Goal: Task Accomplishment & Management: Use online tool/utility

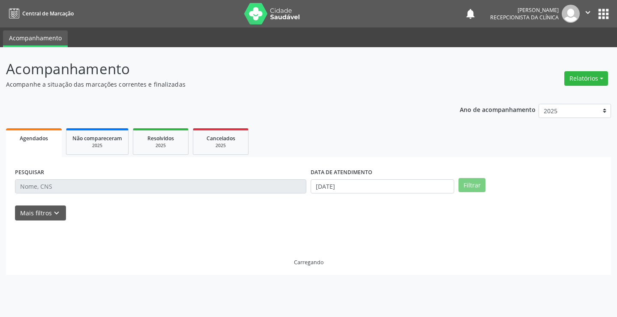
click at [69, 186] on input "text" at bounding box center [160, 186] width 291 height 15
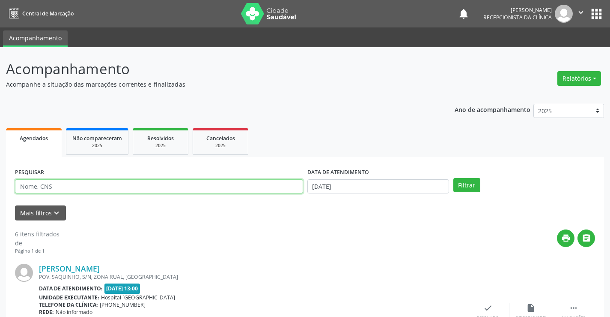
click at [57, 189] on input "text" at bounding box center [159, 186] width 288 height 15
type input "[PERSON_NAME]"
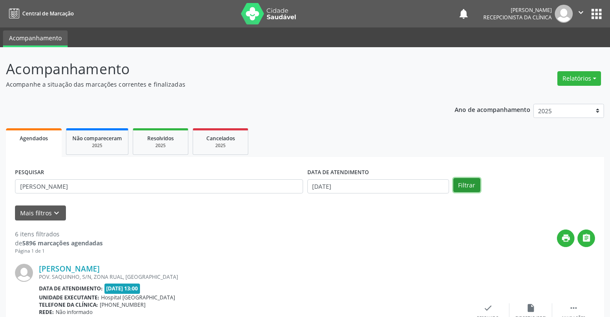
drag, startPoint x: 476, startPoint y: 185, endPoint x: 487, endPoint y: 190, distance: 11.9
click at [479, 185] on button "Filtrar" at bounding box center [467, 185] width 27 height 15
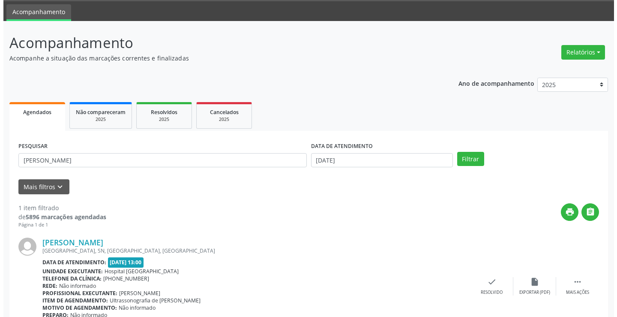
scroll to position [69, 0]
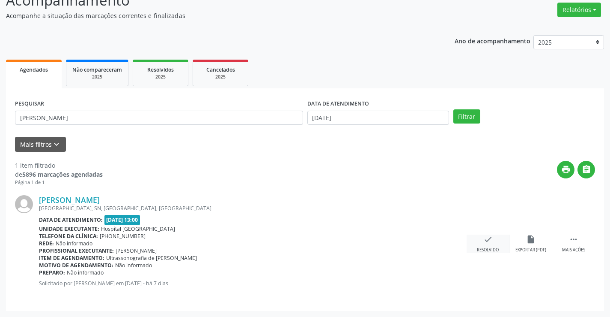
click at [488, 241] on icon "check" at bounding box center [488, 238] width 9 height 9
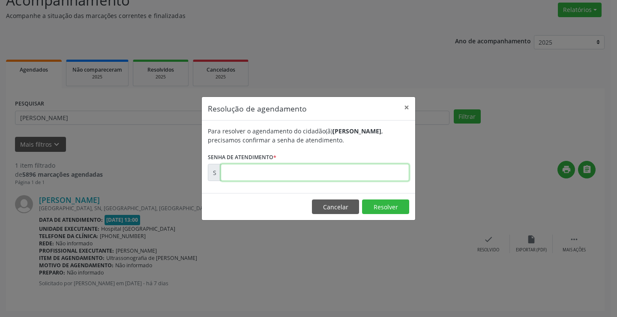
click at [263, 172] on input "text" at bounding box center [315, 172] width 188 height 17
type input "00172601"
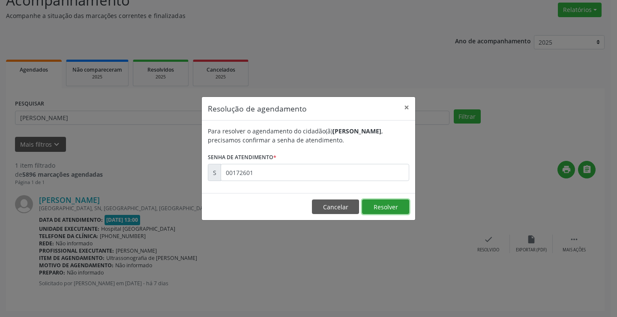
click at [395, 208] on button "Resolver" at bounding box center [385, 206] width 47 height 15
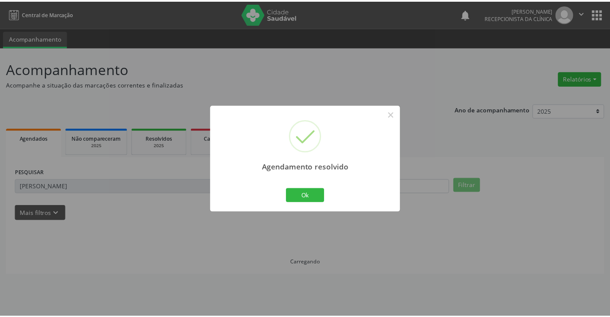
scroll to position [0, 0]
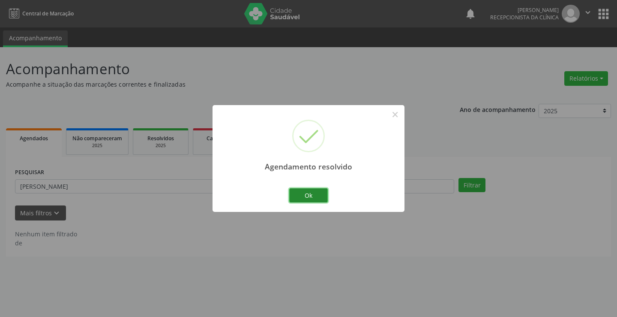
click at [313, 191] on button "Ok" at bounding box center [308, 195] width 39 height 15
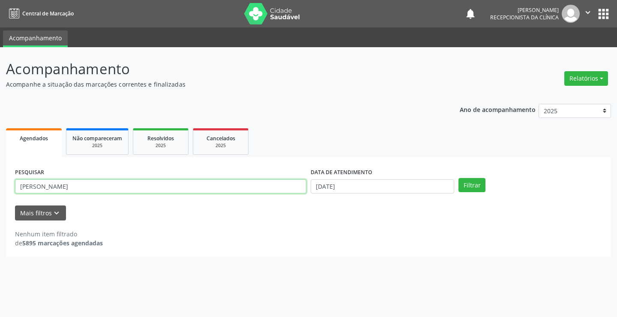
drag, startPoint x: 76, startPoint y: 185, endPoint x: 0, endPoint y: 179, distance: 76.6
click at [0, 179] on div "Acompanhamento Acompanhe a situação das marcações correntes e finalizadas Relat…" at bounding box center [308, 181] width 617 height 269
type input "ELIENE GO"
click at [458, 178] on button "Filtrar" at bounding box center [471, 185] width 27 height 15
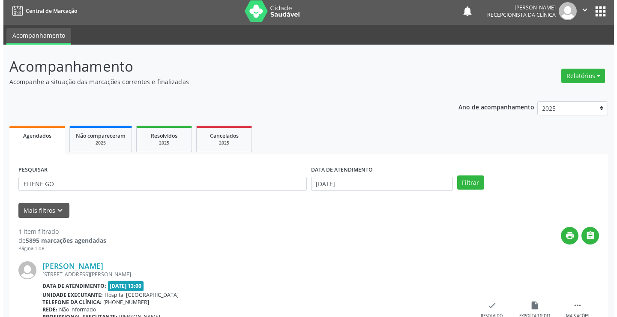
scroll to position [69, 0]
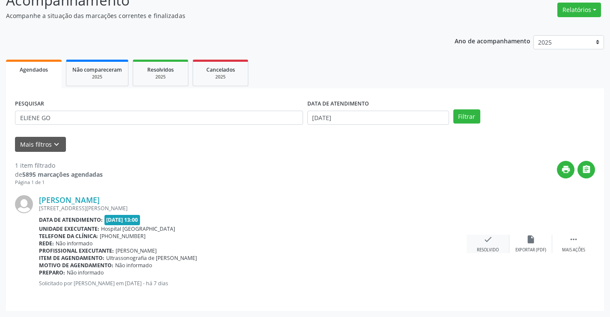
click at [495, 245] on div "check Resolvido" at bounding box center [488, 243] width 43 height 18
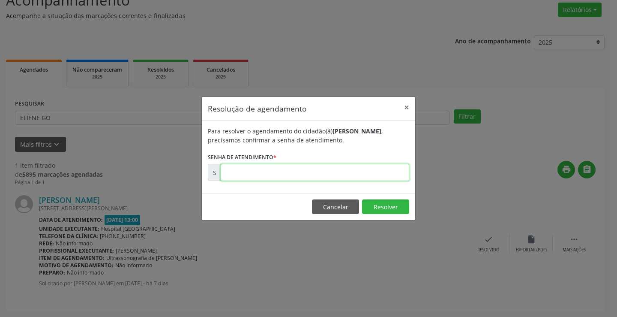
click at [255, 173] on input "text" at bounding box center [315, 172] width 188 height 17
type input "00172599"
drag, startPoint x: 395, startPoint y: 204, endPoint x: 362, endPoint y: 206, distance: 33.5
click at [393, 204] on button "Resolver" at bounding box center [385, 206] width 47 height 15
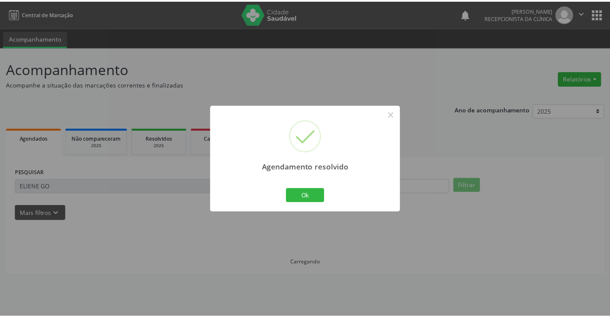
scroll to position [0, 0]
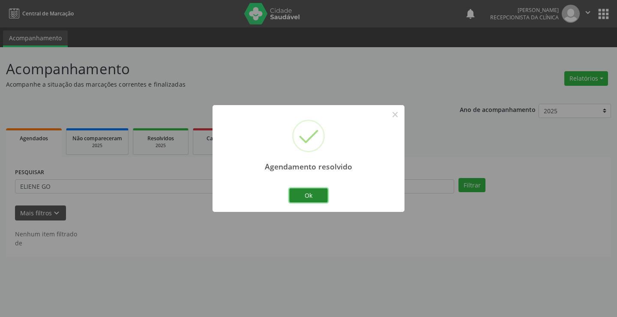
click at [303, 200] on button "Ok" at bounding box center [308, 195] width 39 height 15
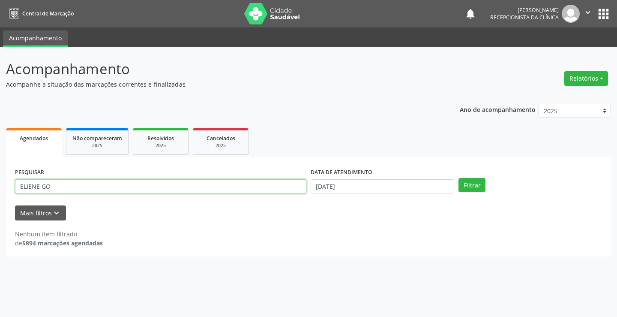
drag, startPoint x: 58, startPoint y: 192, endPoint x: 3, endPoint y: 200, distance: 55.4
click at [3, 200] on div "Acompanhamento Acompanhe a situação das marcações correntes e finalizadas Relat…" at bounding box center [308, 181] width 617 height 269
type input "[PERSON_NAME]"
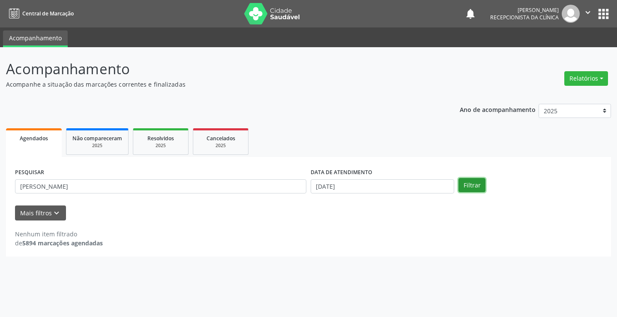
click at [466, 184] on button "Filtrar" at bounding box center [471, 185] width 27 height 15
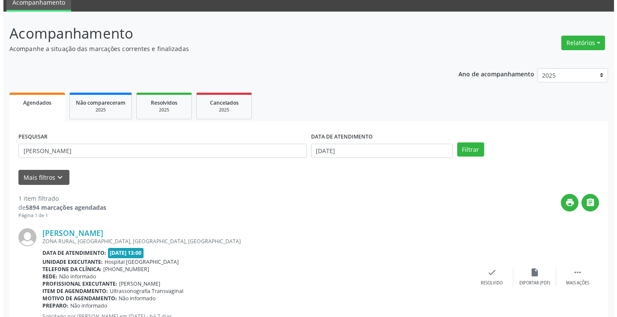
scroll to position [69, 0]
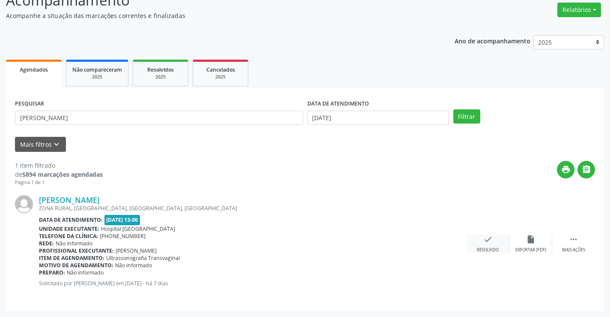
click at [484, 242] on icon "check" at bounding box center [488, 238] width 9 height 9
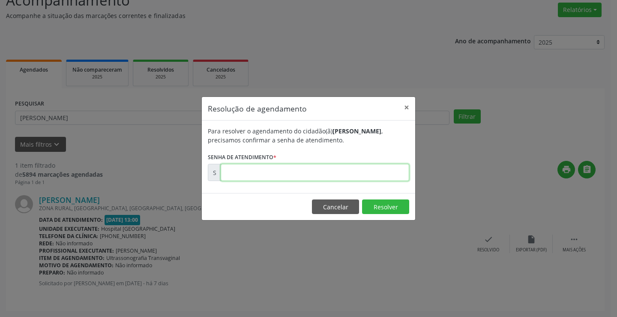
click at [240, 171] on input "text" at bounding box center [315, 172] width 188 height 17
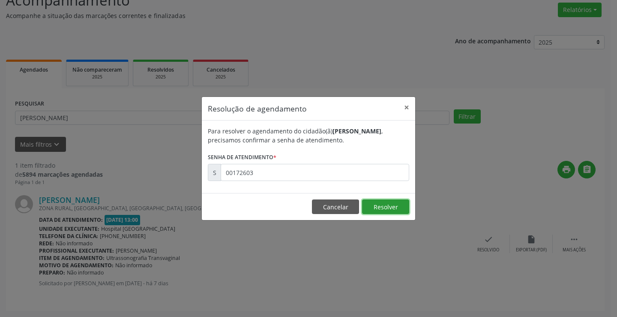
click at [392, 206] on button "Resolver" at bounding box center [385, 206] width 47 height 15
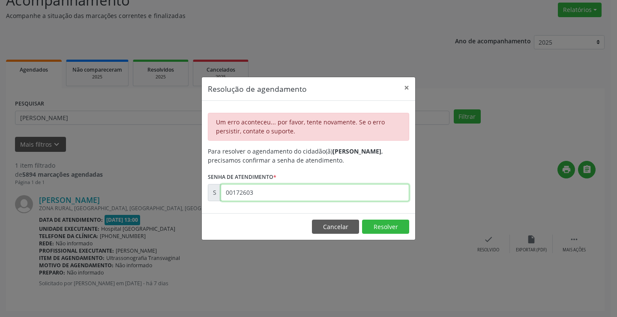
drag, startPoint x: 263, startPoint y: 189, endPoint x: 77, endPoint y: 202, distance: 186.4
click at [77, 202] on div "Resolução de agendamento × Um erro aconteceu... por favor, tente novamente. Se …" at bounding box center [308, 158] width 617 height 317
type input "00172603"
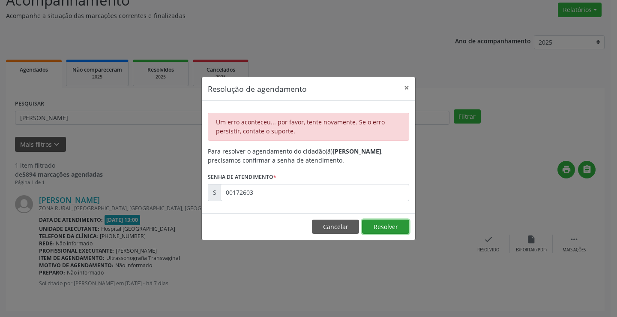
click at [382, 225] on button "Resolver" at bounding box center [385, 226] width 47 height 15
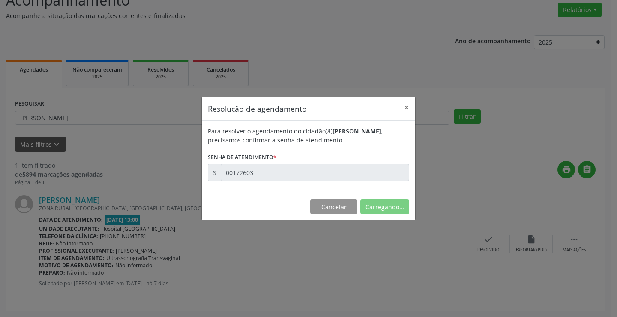
scroll to position [0, 0]
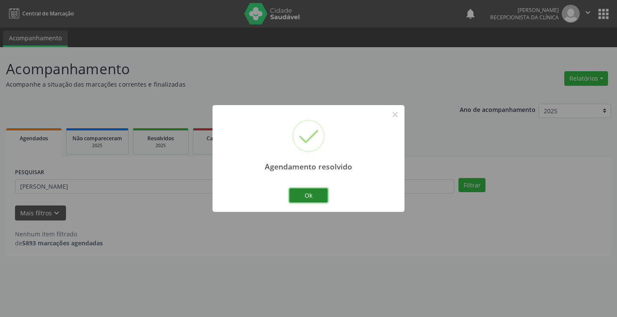
click at [311, 198] on button "Ok" at bounding box center [308, 195] width 39 height 15
